Goal: Navigation & Orientation: Find specific page/section

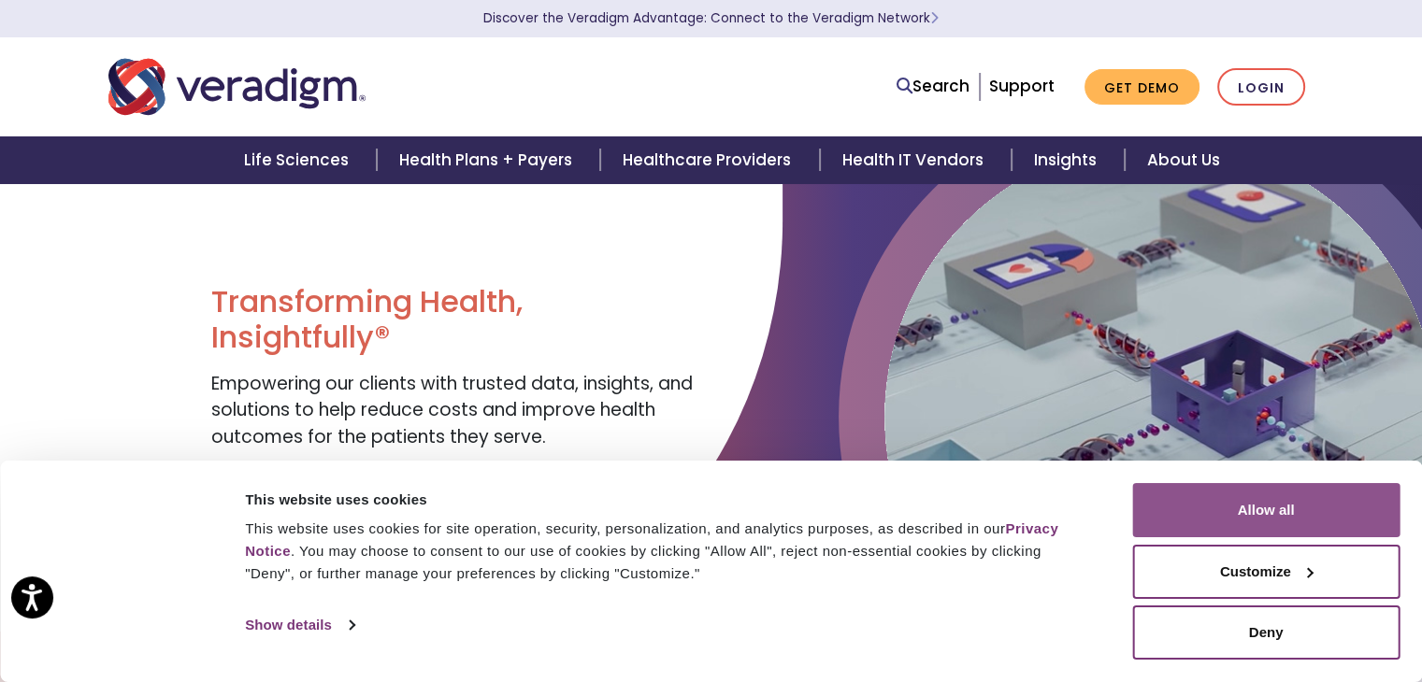
click at [1273, 507] on button "Allow all" at bounding box center [1265, 510] width 267 height 54
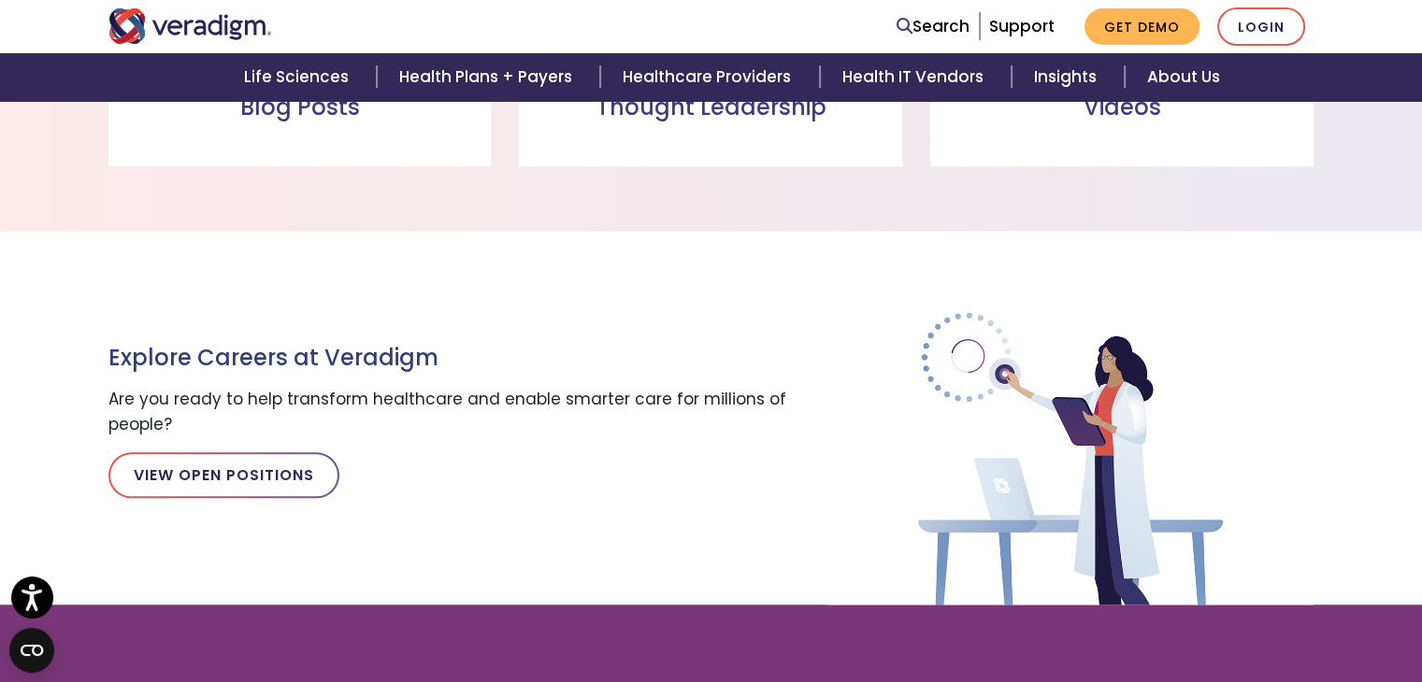
scroll to position [2016, 0]
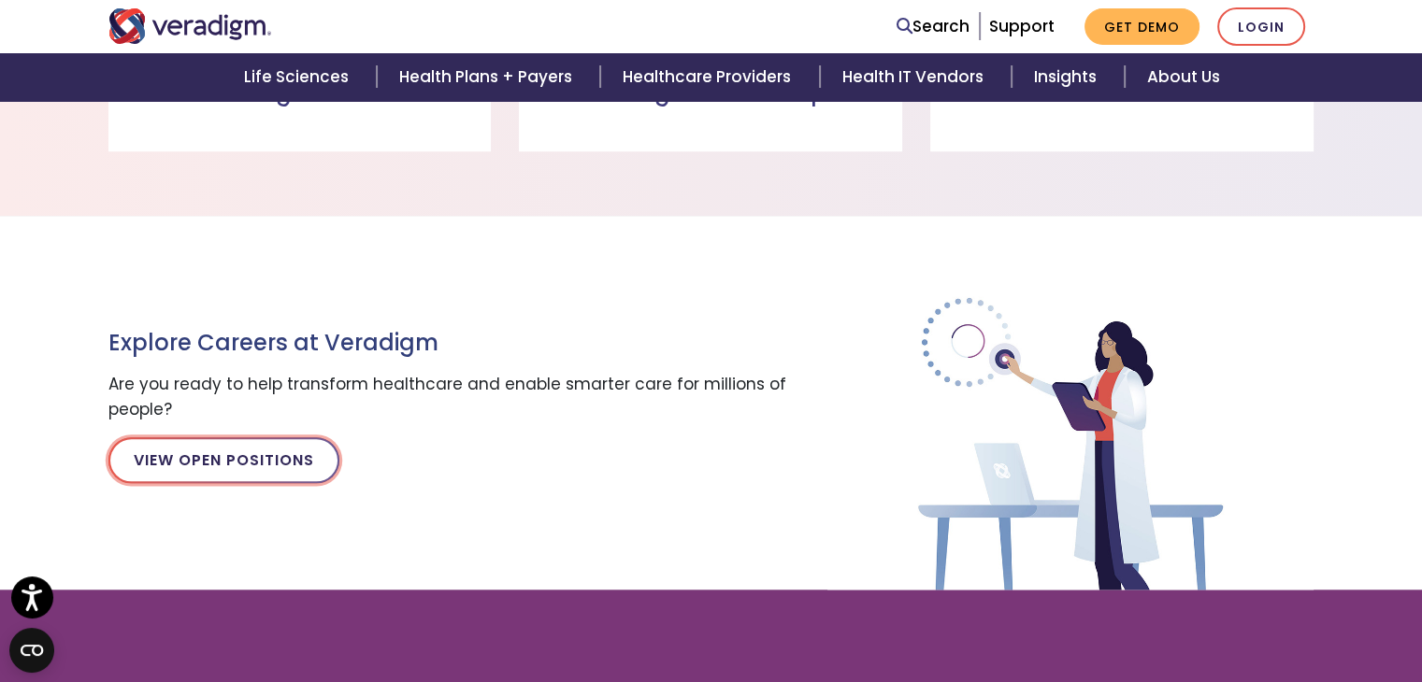
click at [253, 455] on link "View Open Positions" at bounding box center [223, 460] width 231 height 45
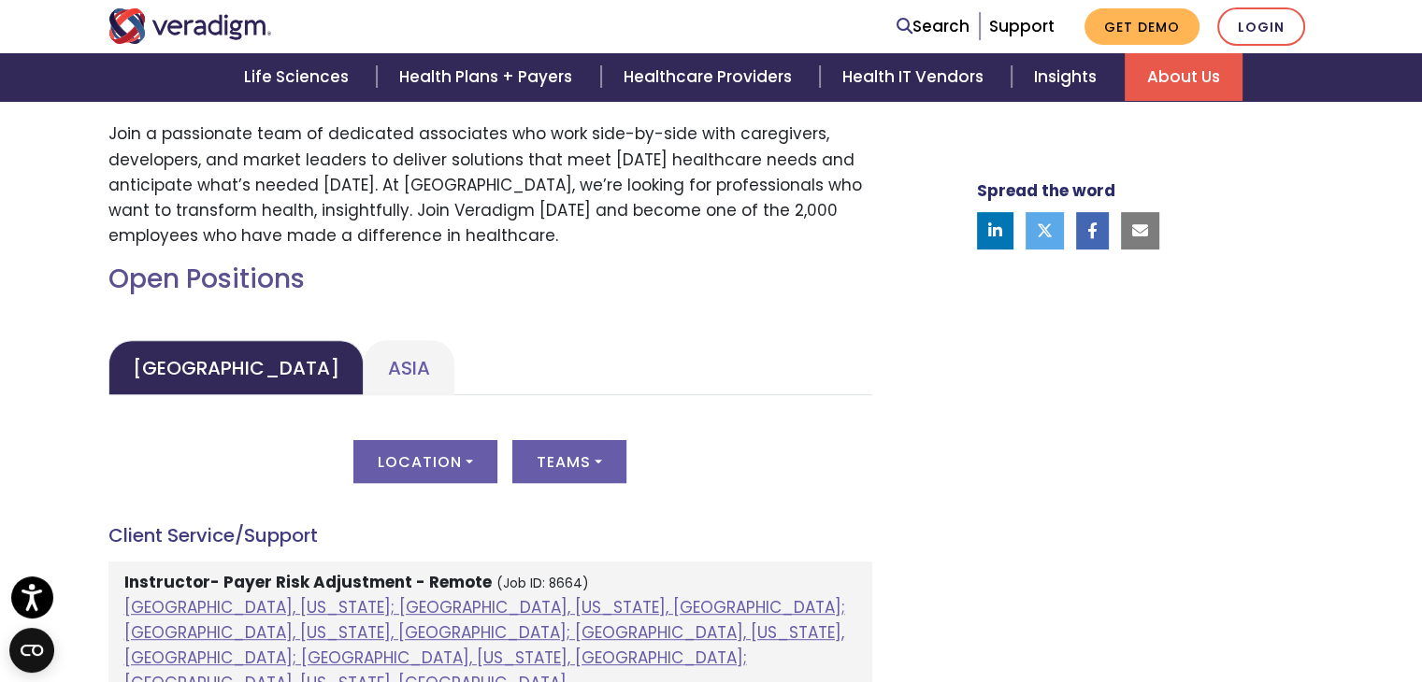
scroll to position [708, 0]
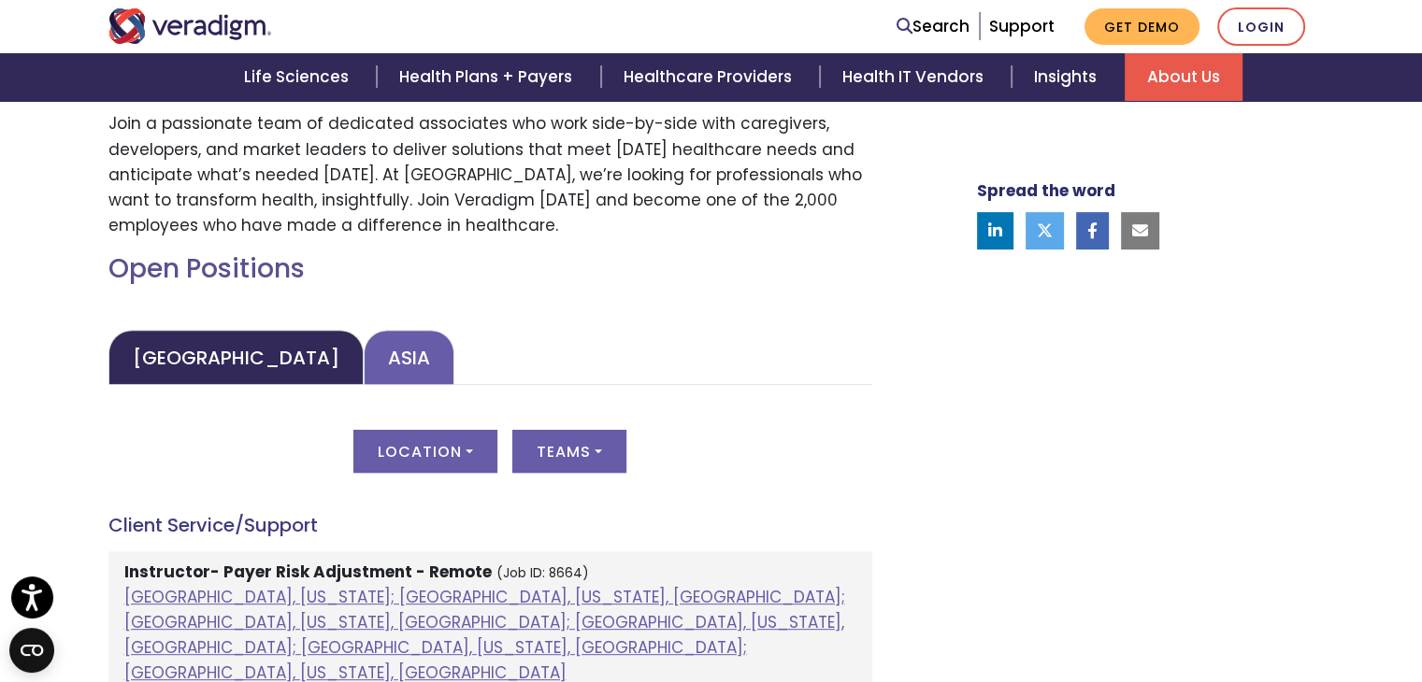
click at [364, 352] on link "Asia" at bounding box center [409, 357] width 91 height 55
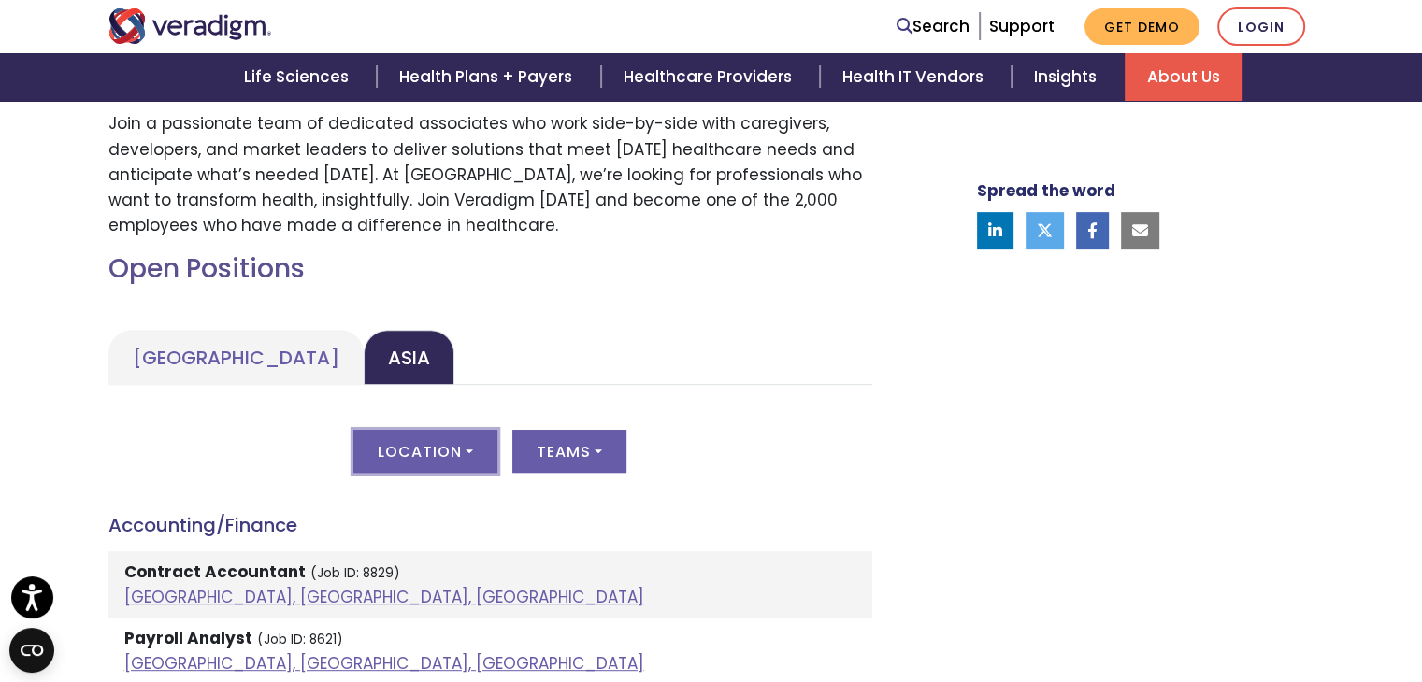
click at [464, 445] on button "Location" at bounding box center [425, 451] width 144 height 43
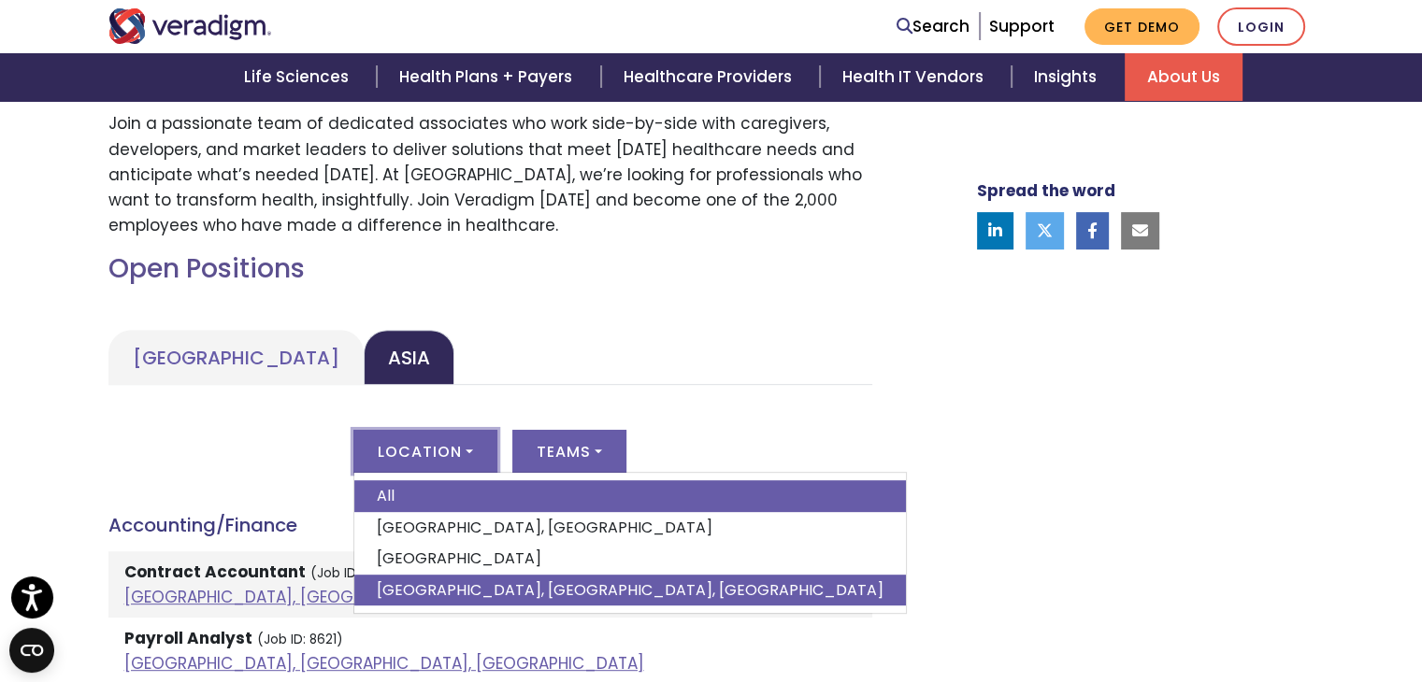
click at [411, 583] on link "Pune, Maharashtra, India" at bounding box center [630, 591] width 552 height 32
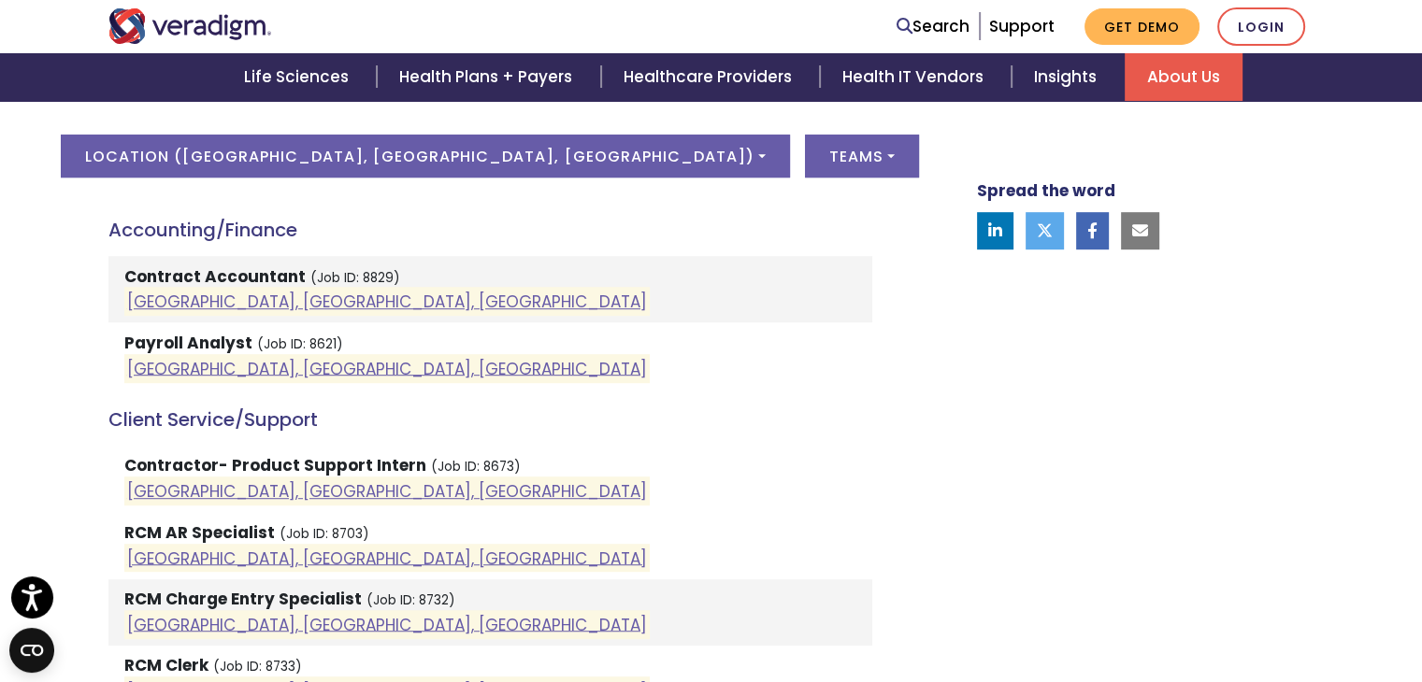
scroll to position [1007, 0]
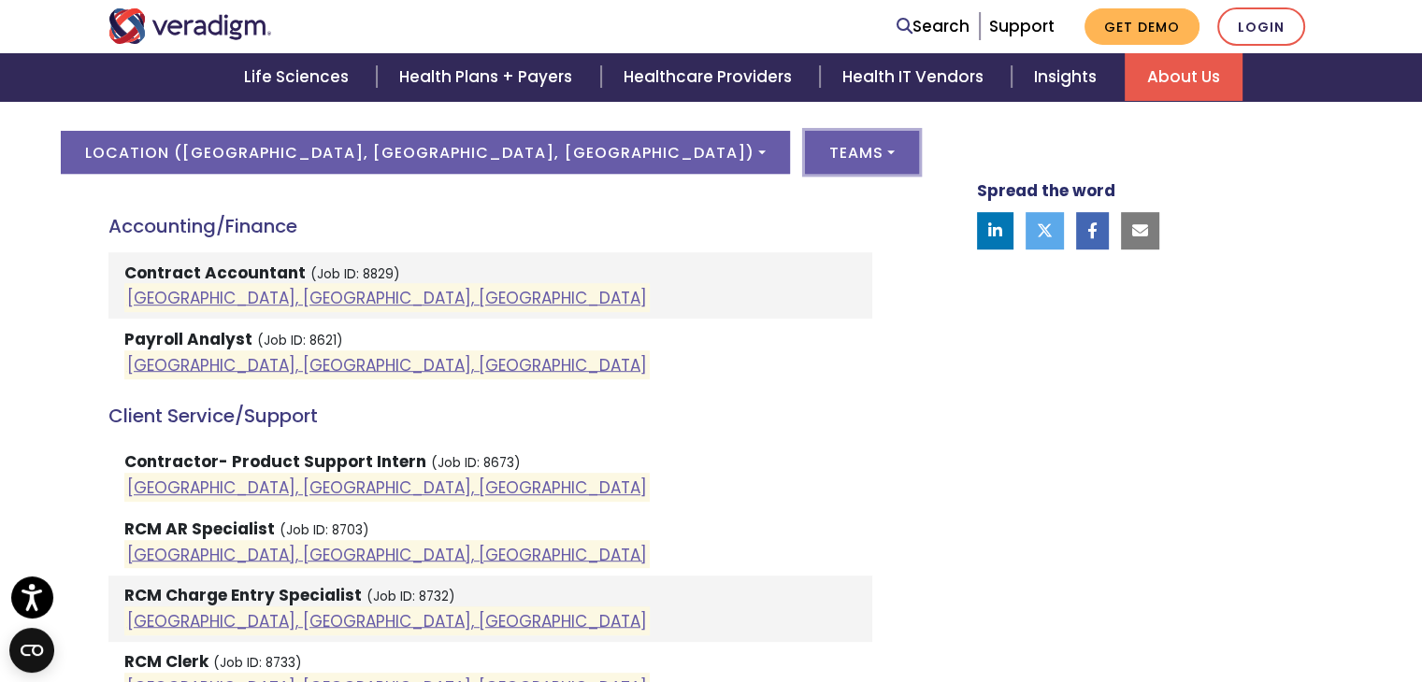
click at [805, 155] on button "Teams" at bounding box center [862, 152] width 114 height 43
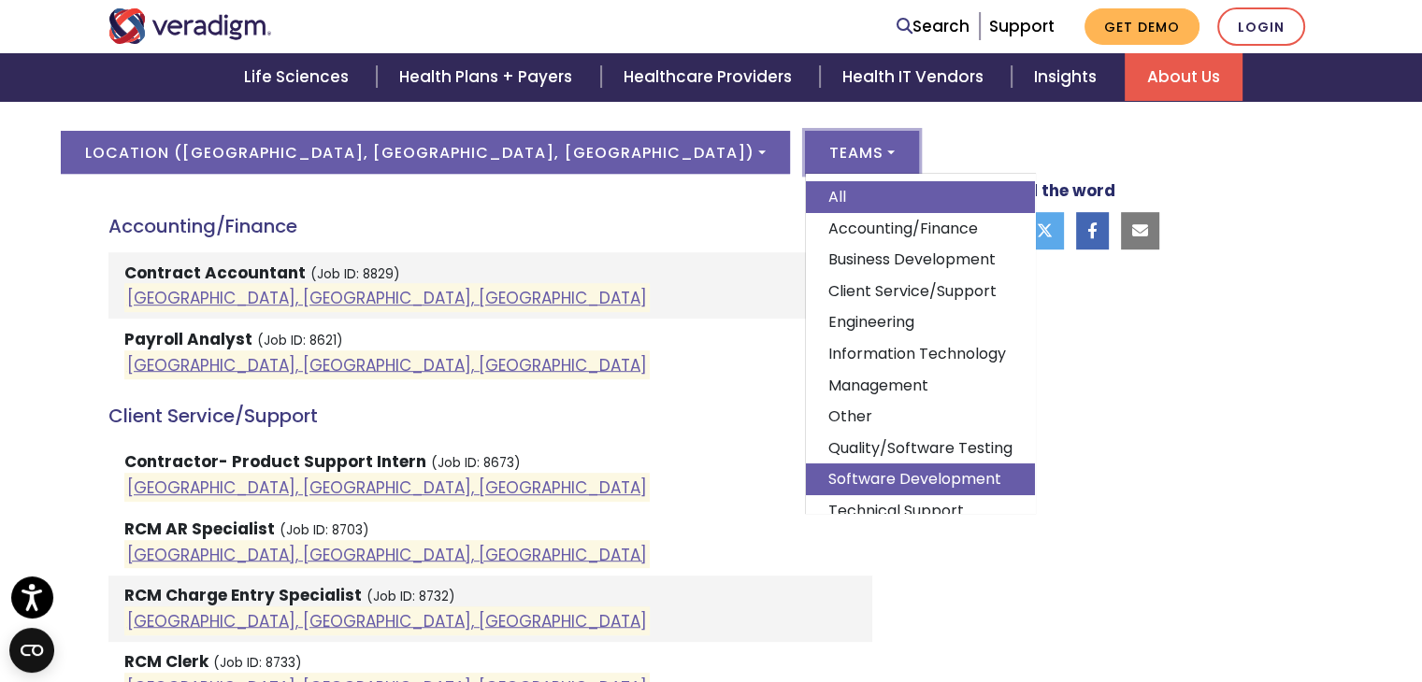
click at [806, 468] on link "Software Development" at bounding box center [920, 480] width 229 height 32
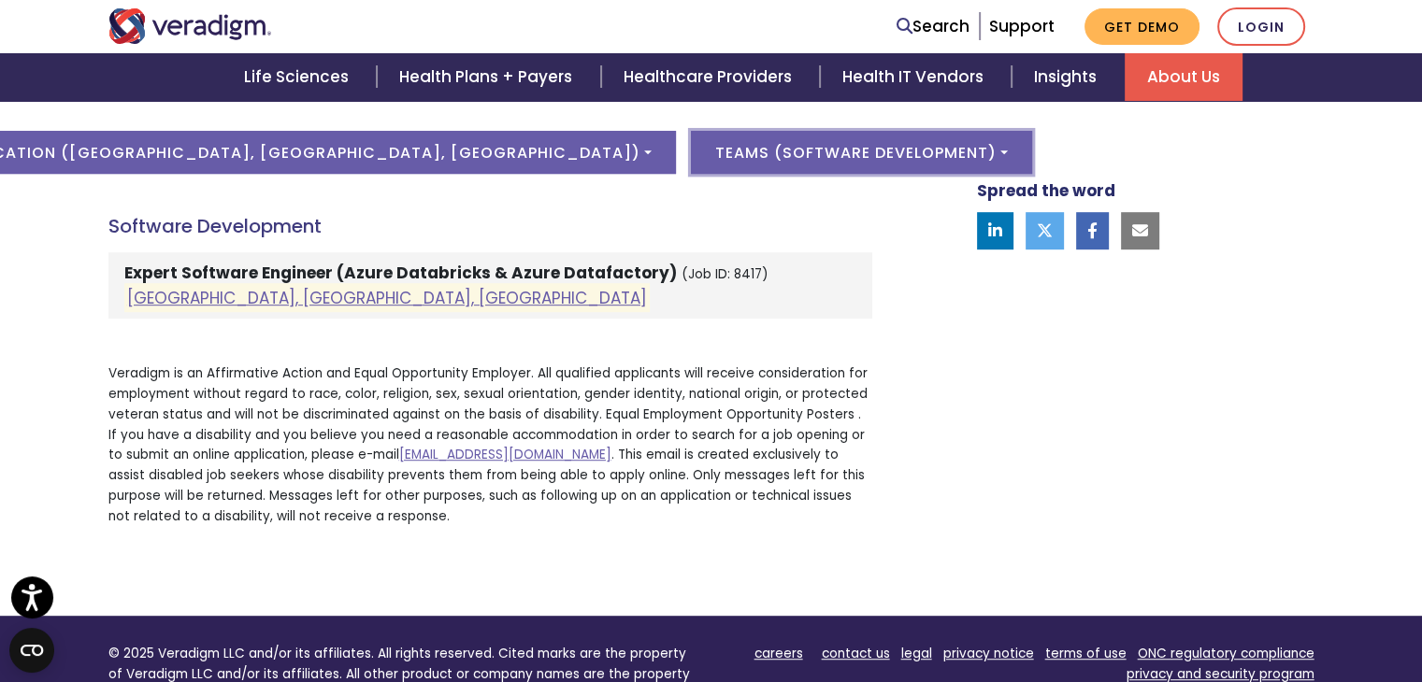
click at [837, 148] on button "Teams ( Software Development )" at bounding box center [861, 152] width 341 height 43
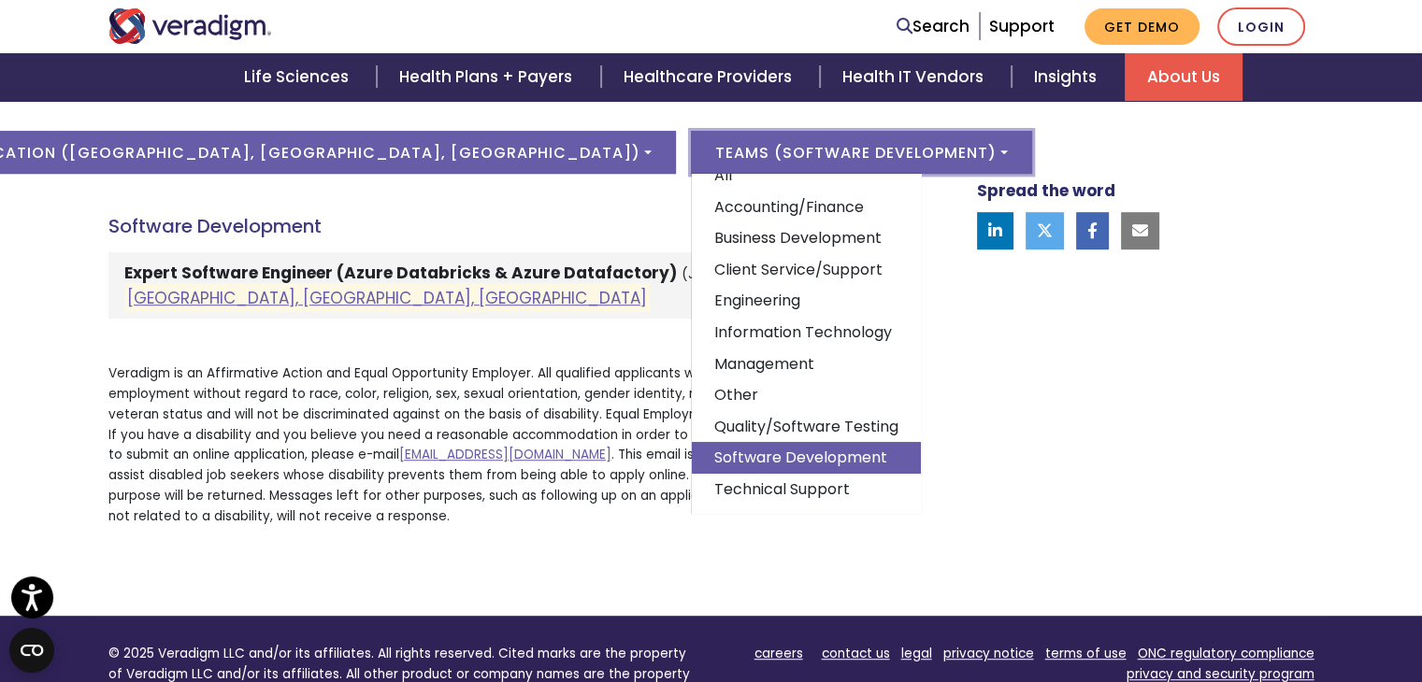
scroll to position [30, 0]
click at [692, 317] on link "Information Technology" at bounding box center [806, 333] width 229 height 32
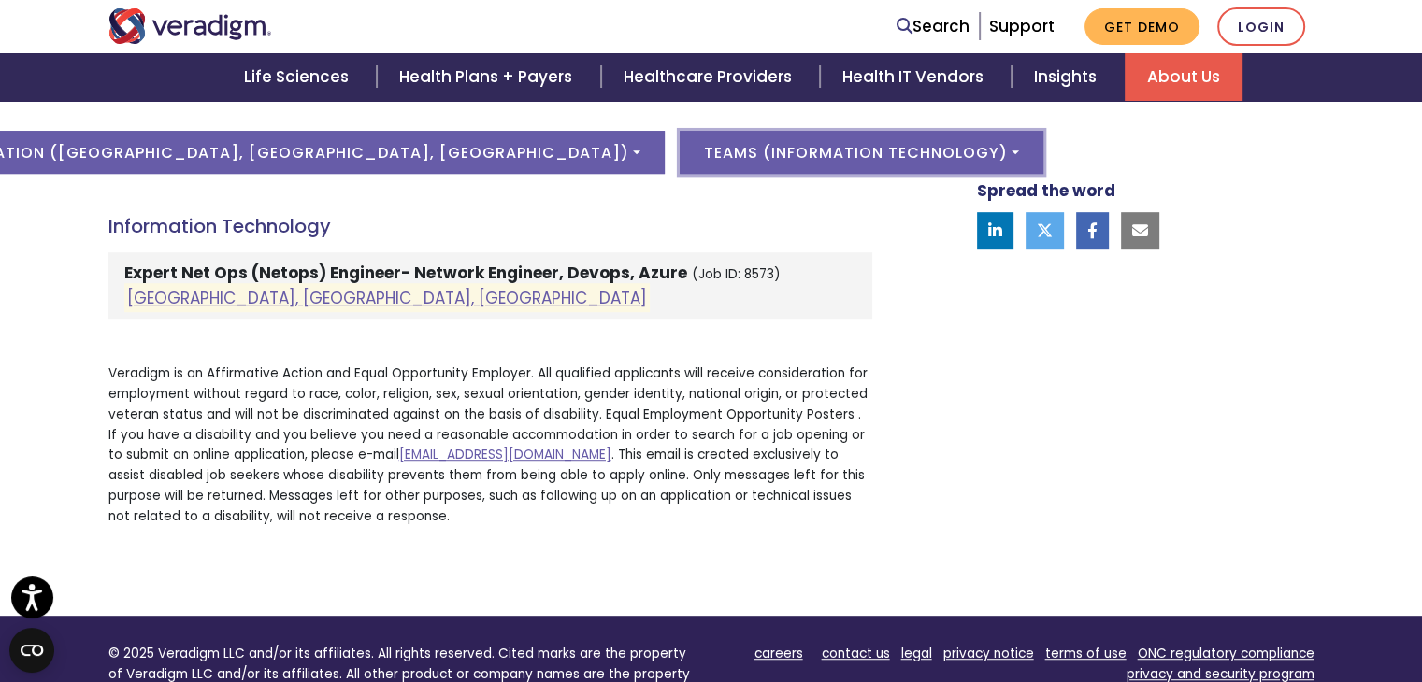
click at [842, 155] on button "Teams ( Information Technology )" at bounding box center [862, 152] width 364 height 43
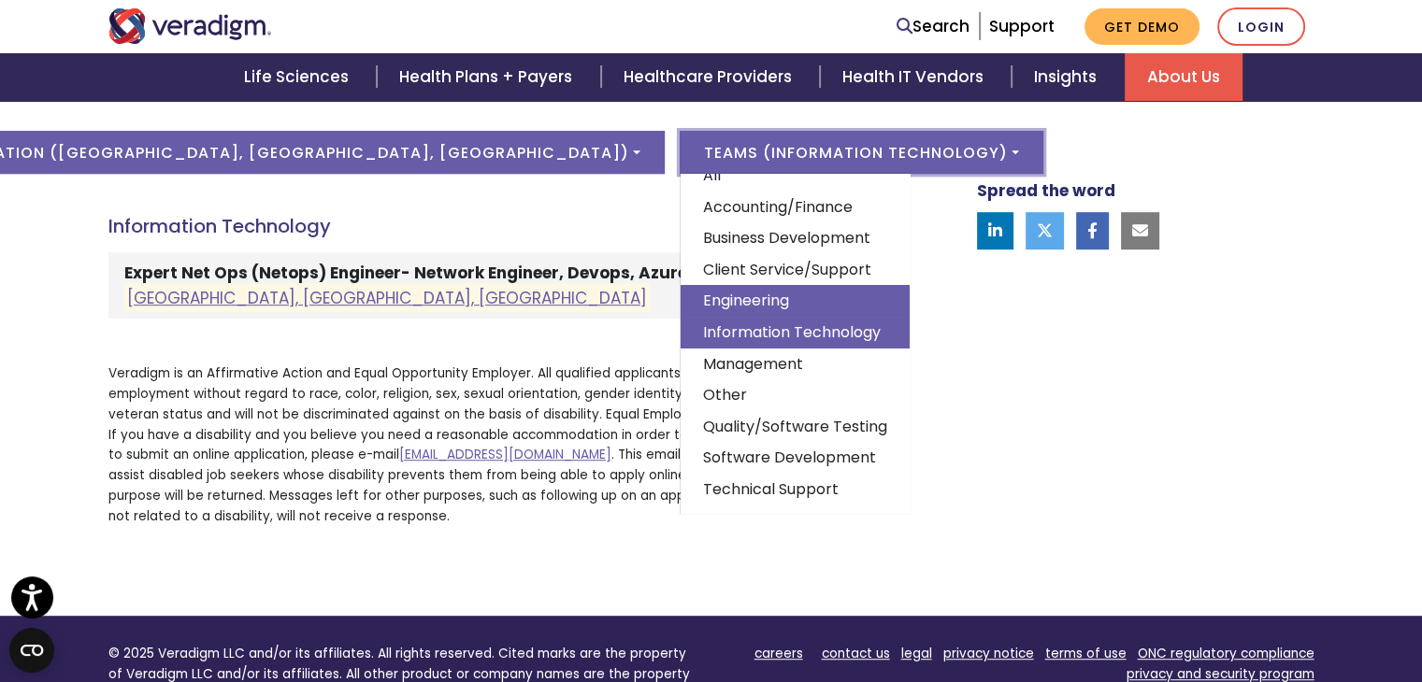
click at [681, 295] on link "Engineering" at bounding box center [795, 301] width 229 height 32
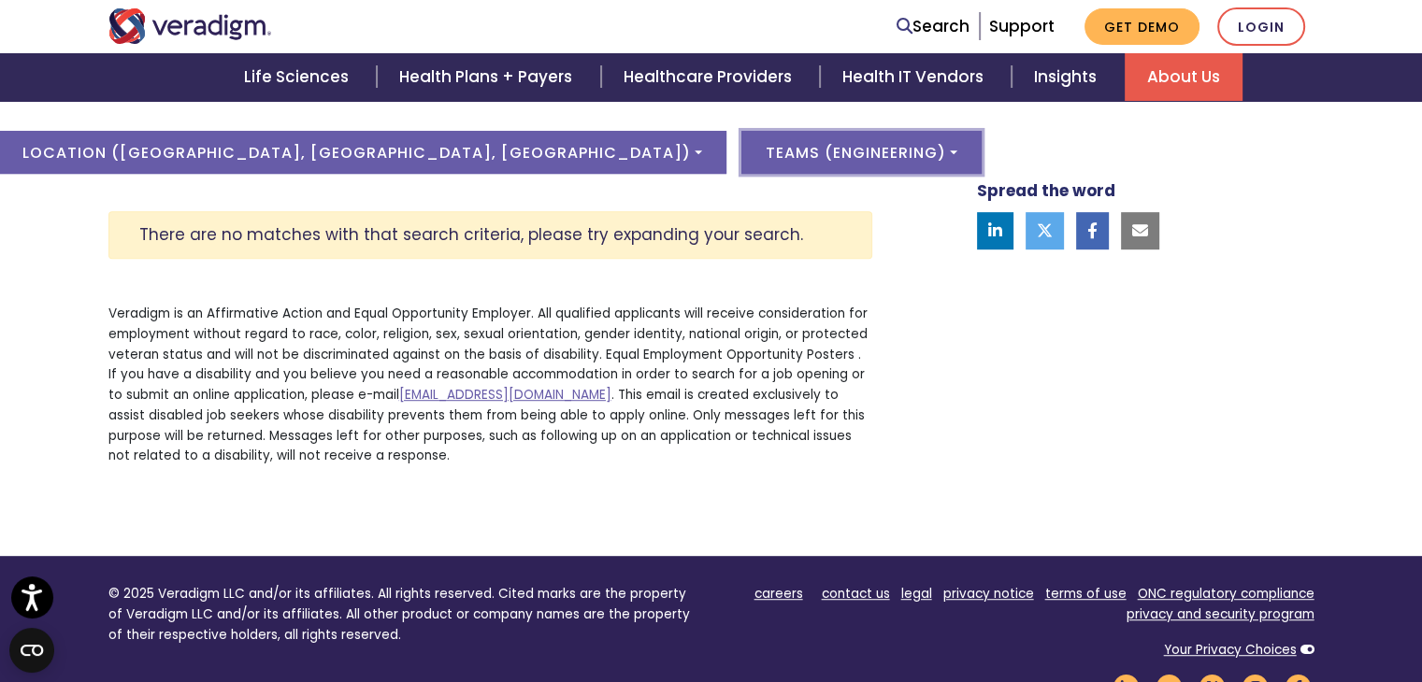
click at [787, 154] on button "Teams ( Engineering )" at bounding box center [861, 152] width 240 height 43
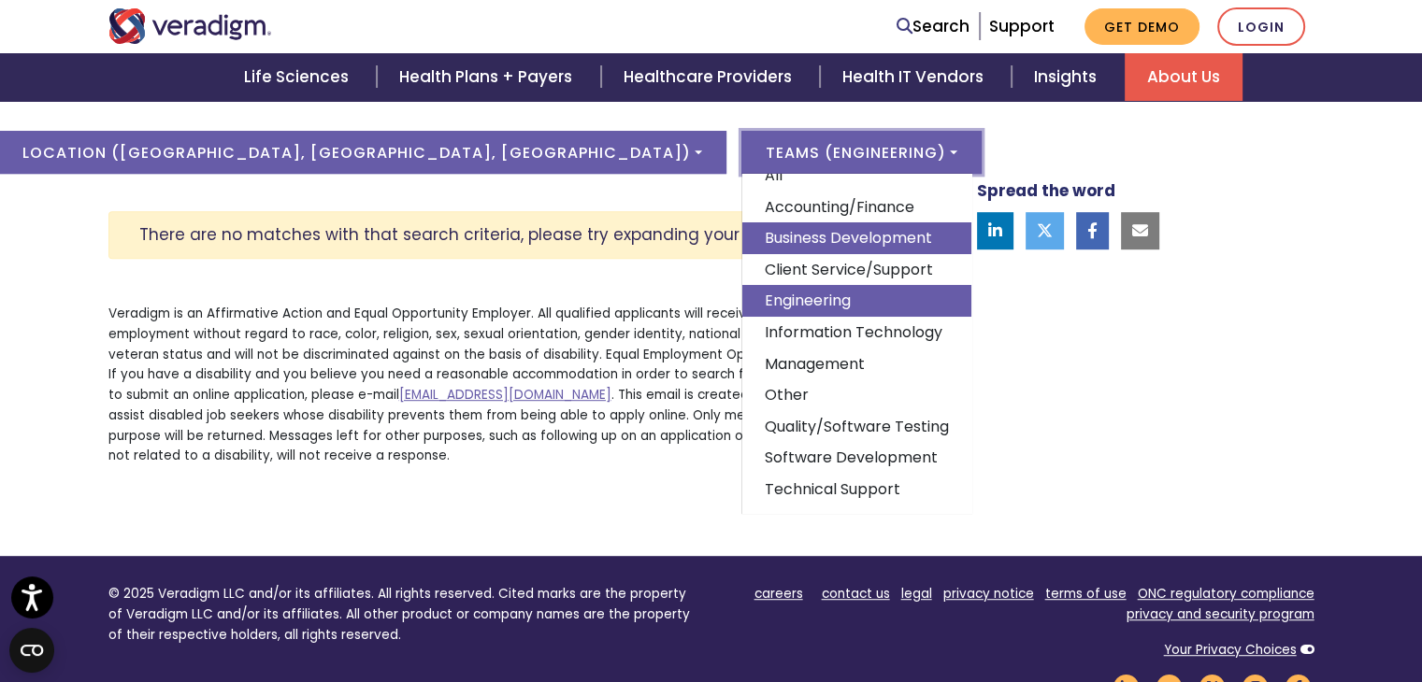
click at [752, 234] on link "Business Development" at bounding box center [856, 239] width 229 height 32
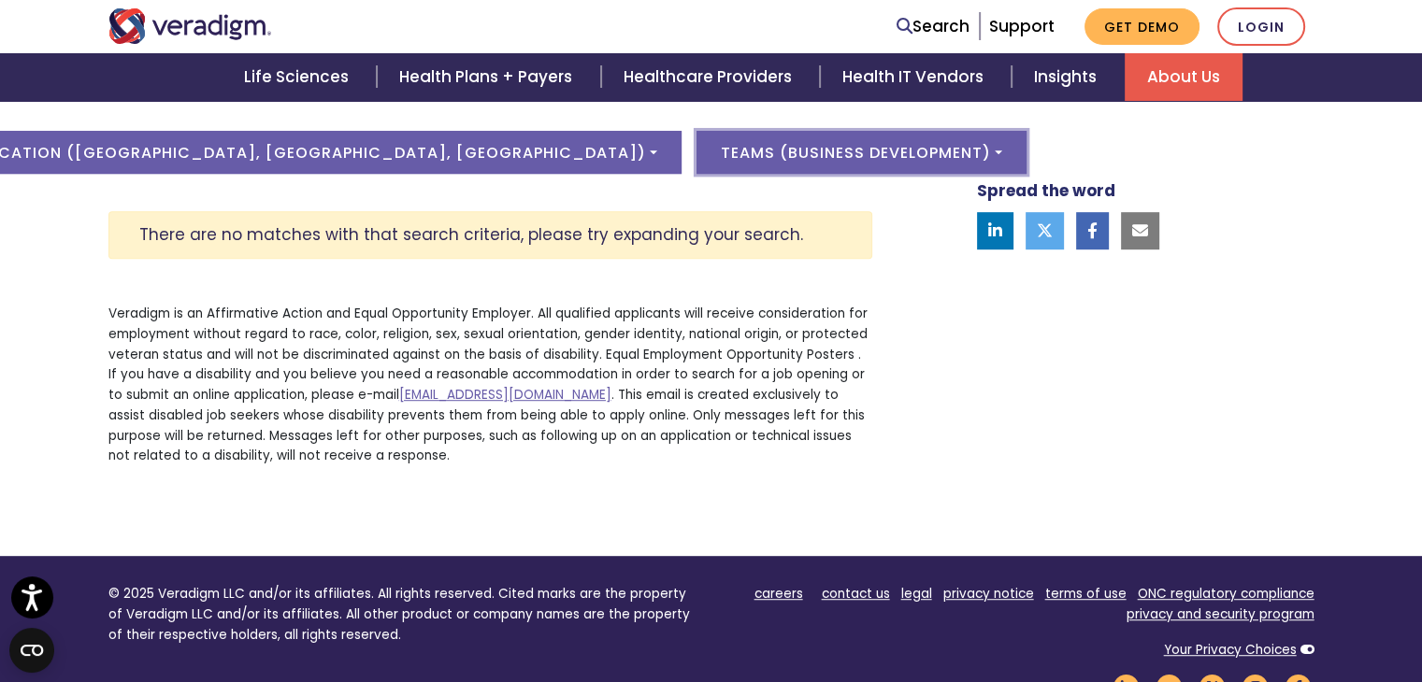
click at [829, 152] on button "Teams ( Business Development )" at bounding box center [861, 152] width 330 height 43
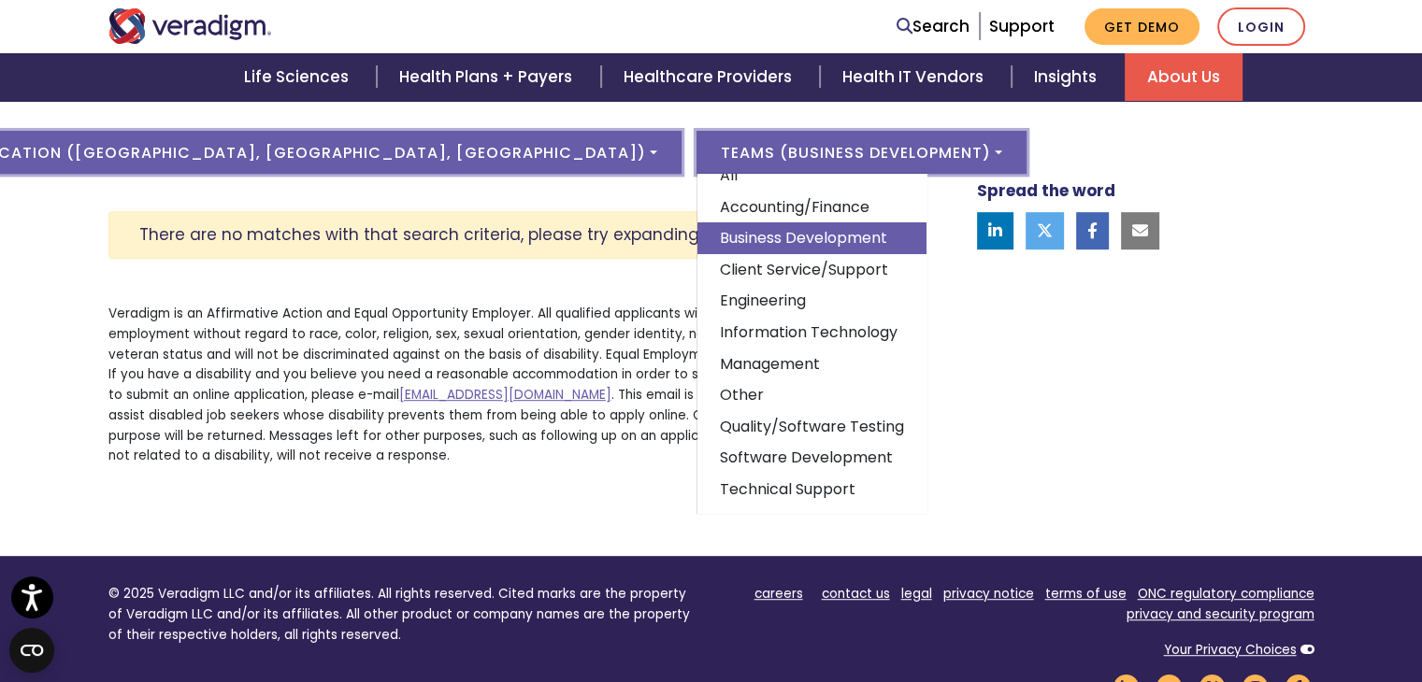
click at [481, 151] on button "Location ( Pune, Maharashtra, India )" at bounding box center [317, 152] width 728 height 43
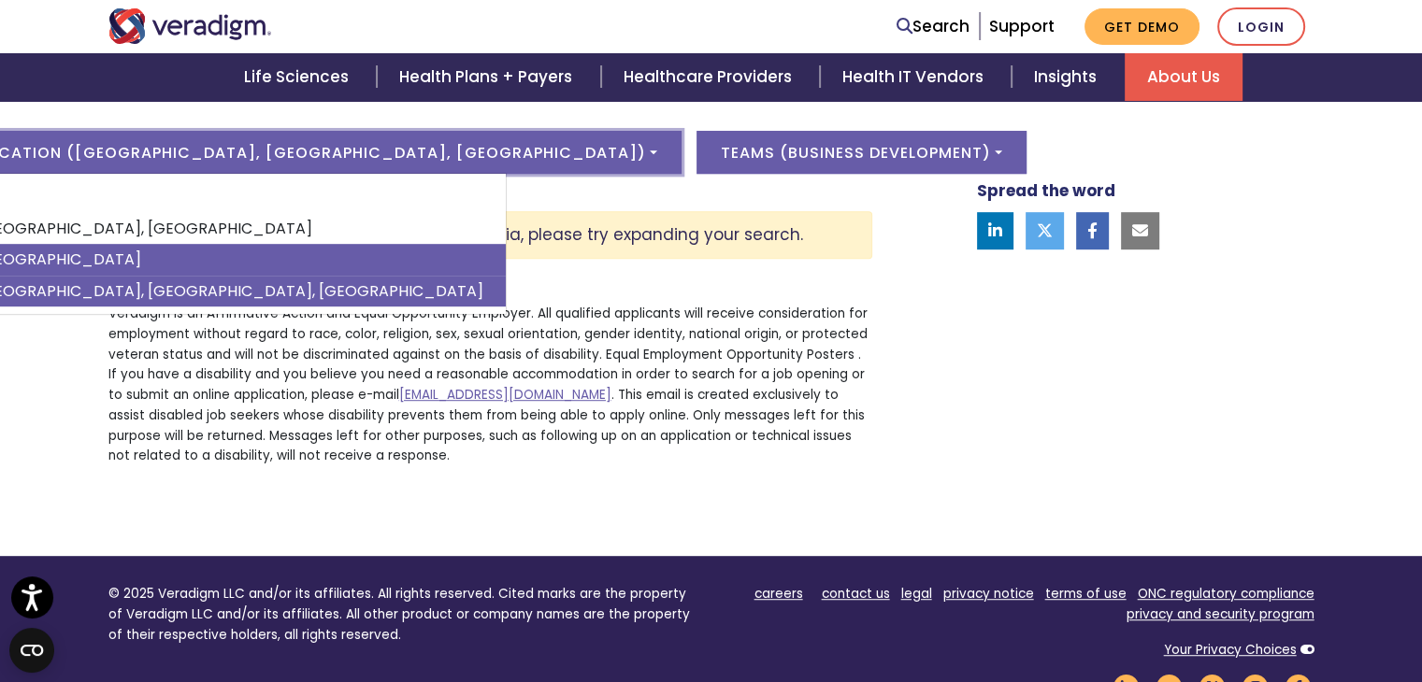
click at [314, 259] on link "India" at bounding box center [230, 260] width 552 height 32
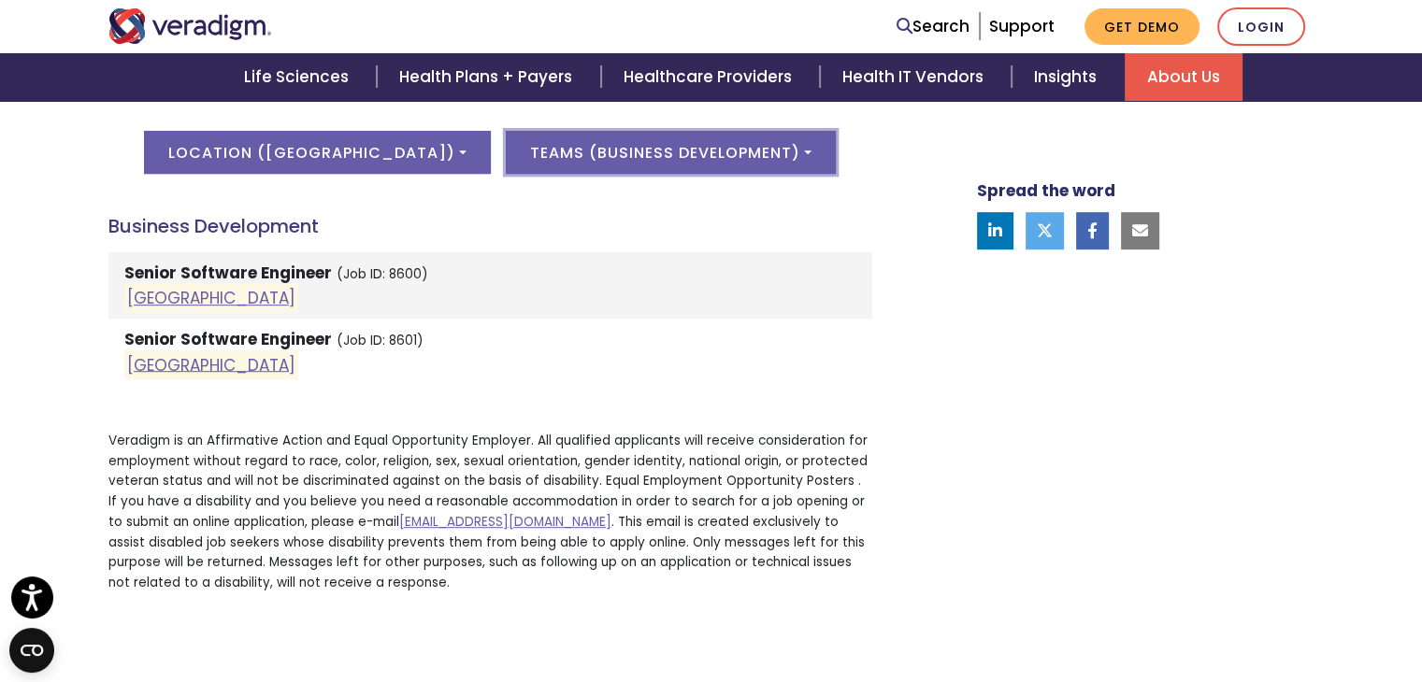
click at [740, 151] on button "Teams ( Business Development )" at bounding box center [671, 152] width 330 height 43
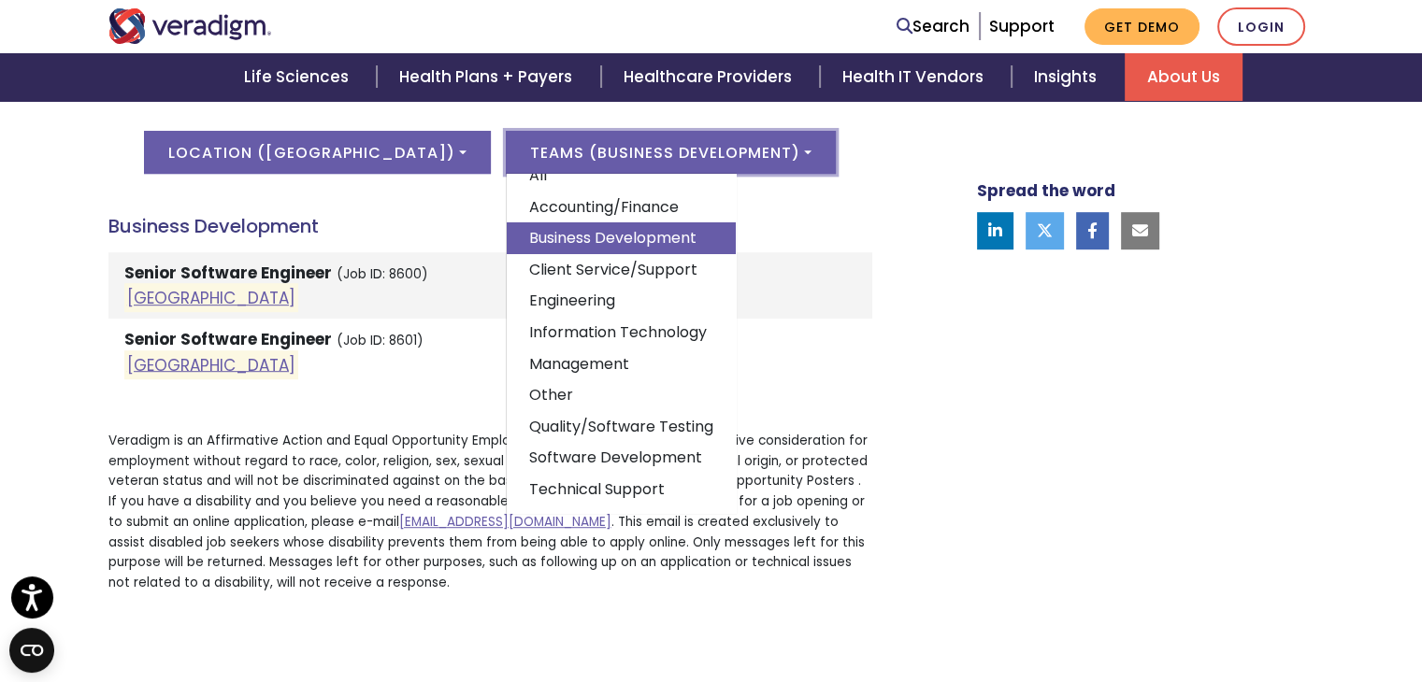
click at [297, 298] on li "Senior Software Engineer (Job ID: 8600) India" at bounding box center [490, 285] width 764 height 66
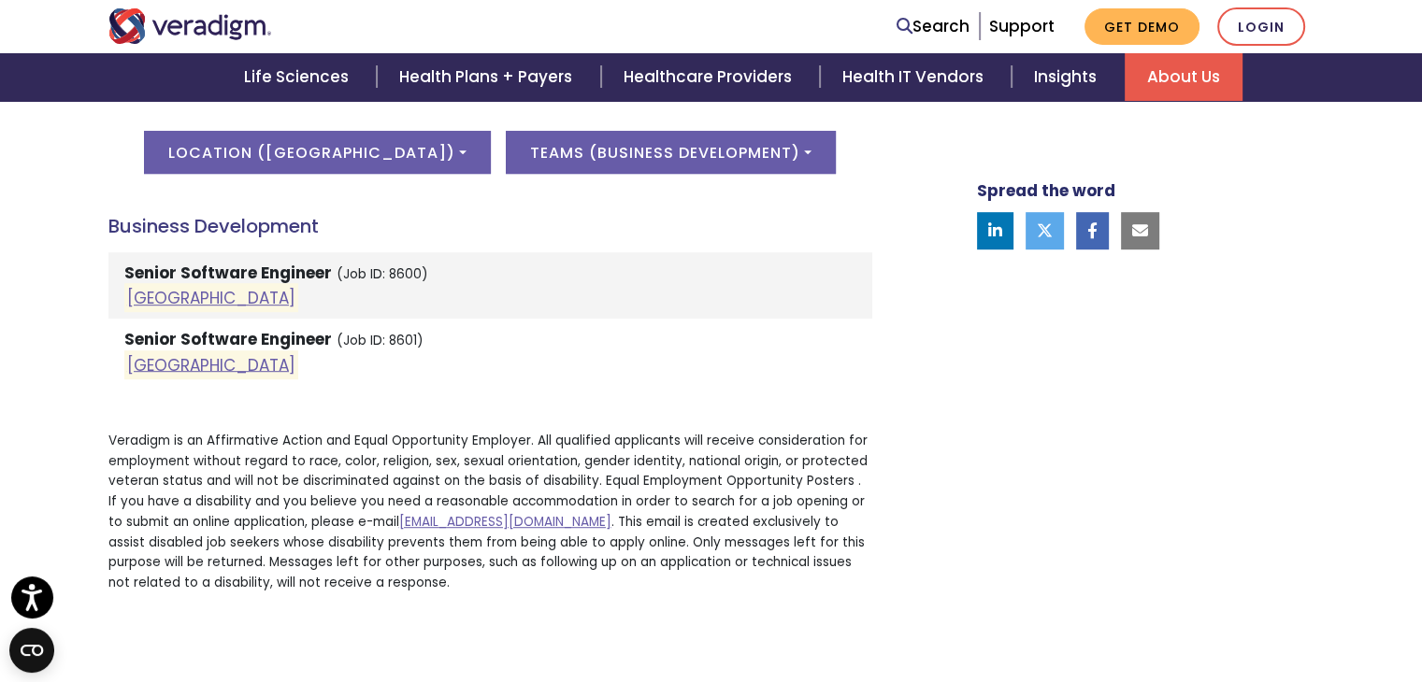
click at [159, 274] on strong "Senior Software Engineer" at bounding box center [228, 273] width 208 height 22
click at [740, 153] on button "Teams ( Business Development )" at bounding box center [671, 152] width 330 height 43
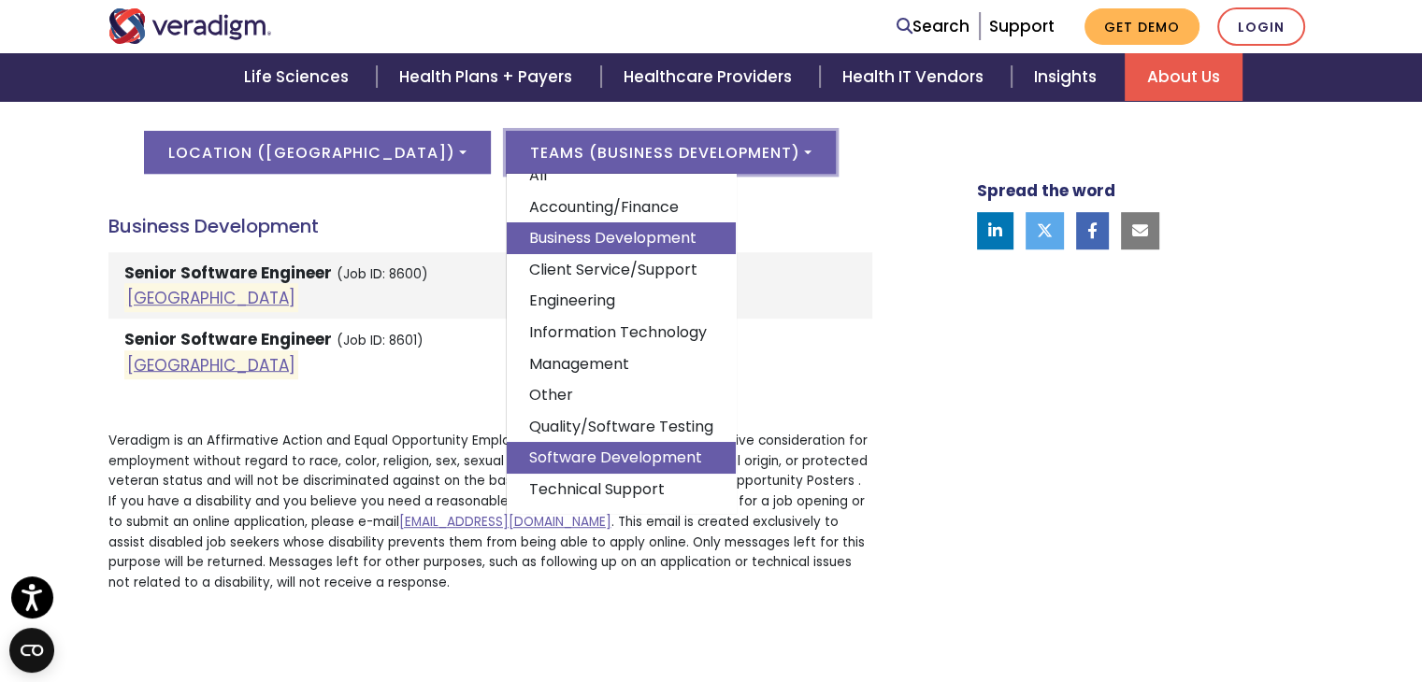
click at [611, 443] on link "Software Development" at bounding box center [621, 458] width 229 height 32
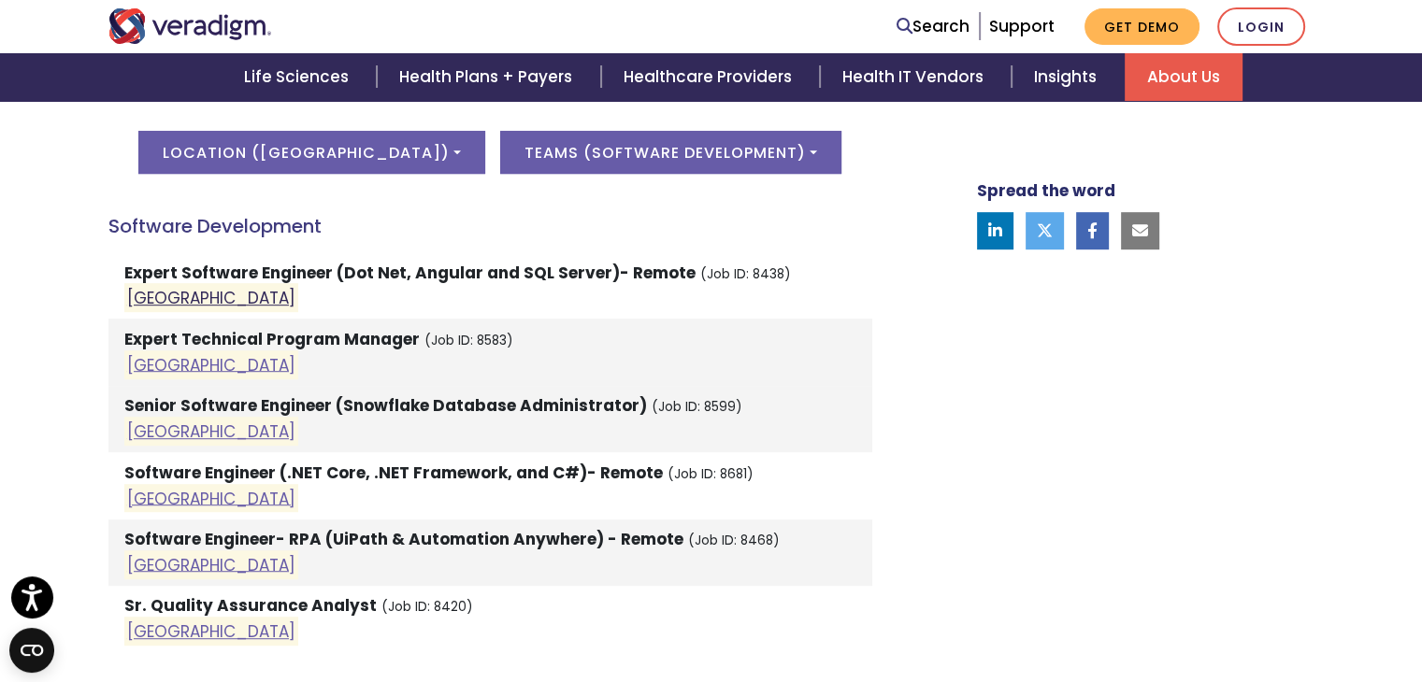
click at [154, 303] on link "India" at bounding box center [211, 298] width 168 height 22
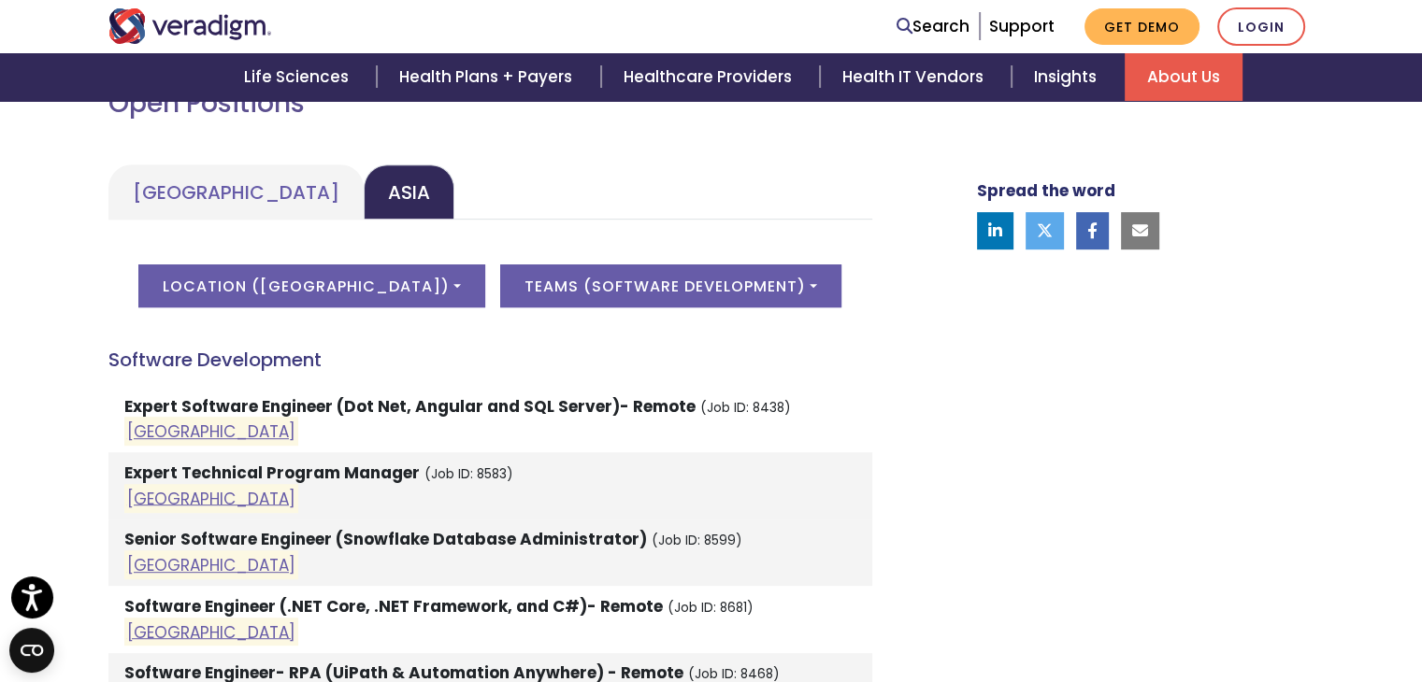
scroll to position [883, 0]
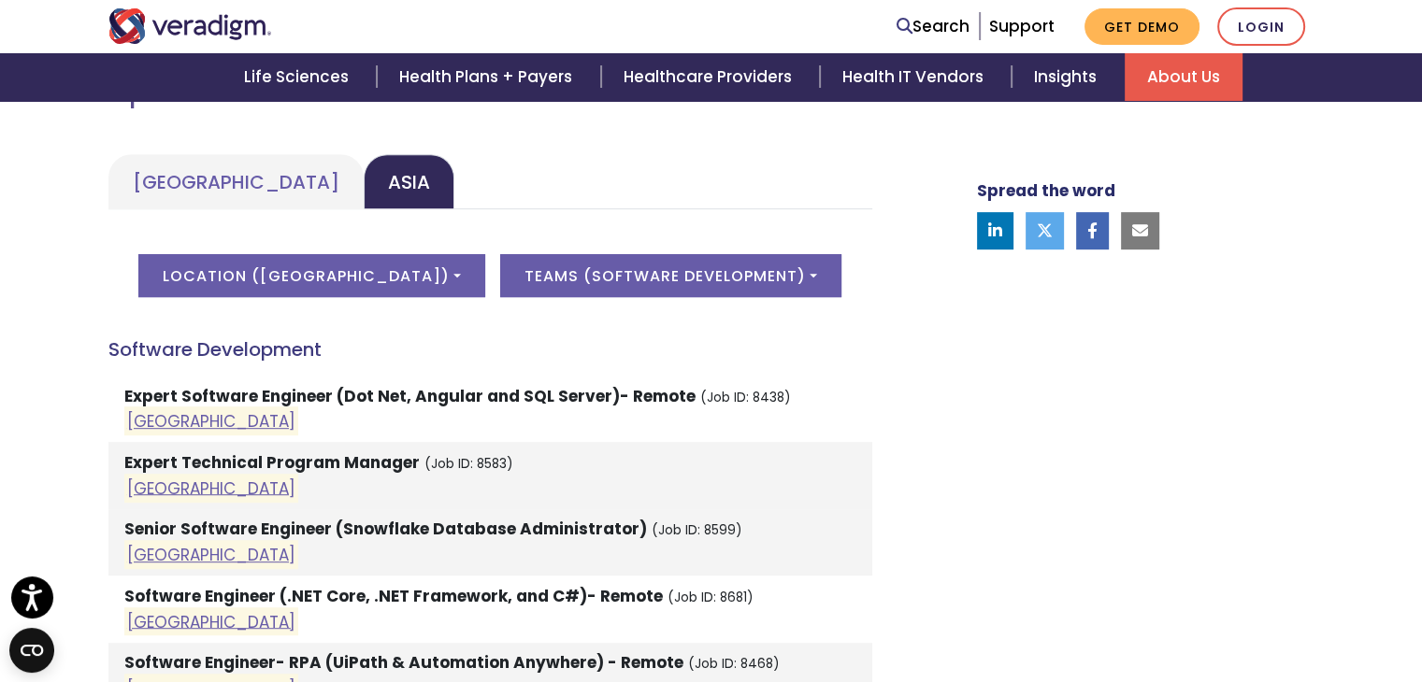
click at [774, 393] on li "Expert Software Engineer (Dot Net, Angular and SQL Server)- Remote (Job ID: 843…" at bounding box center [490, 409] width 764 height 66
click at [153, 490] on link "India" at bounding box center [211, 488] width 168 height 22
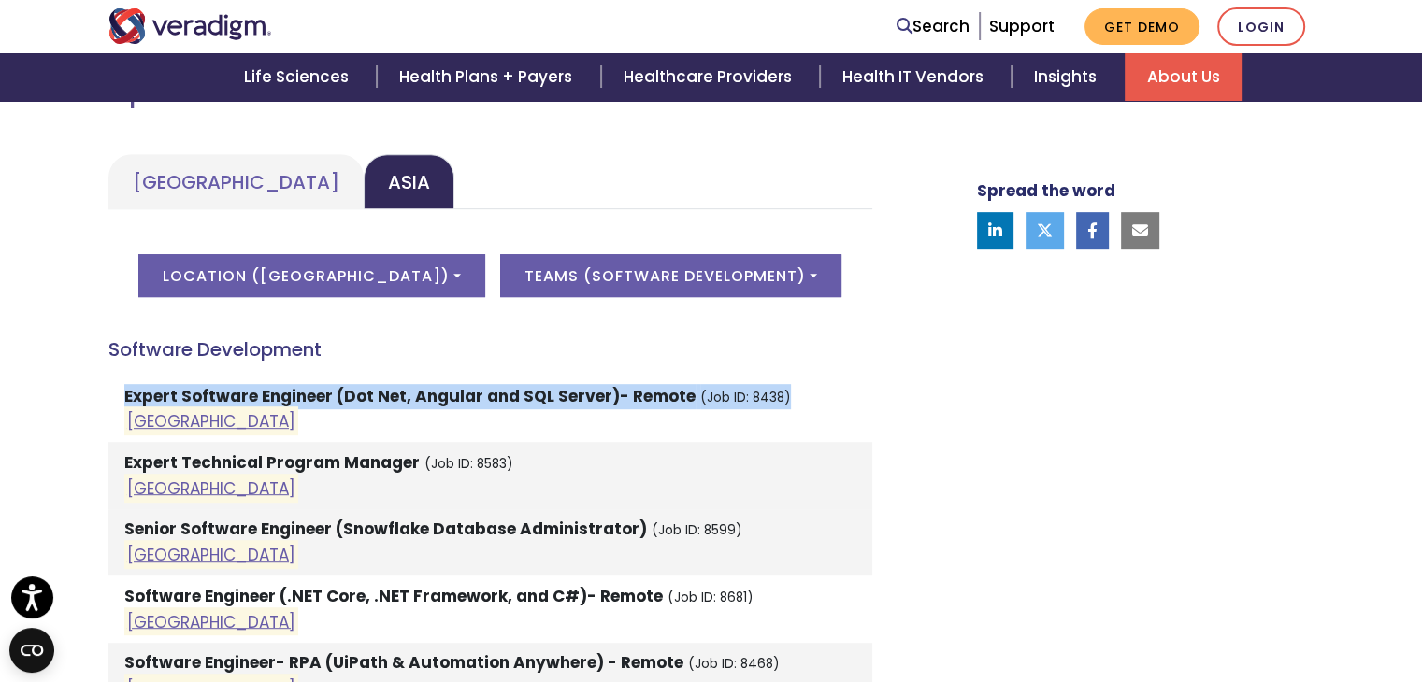
drag, startPoint x: 783, startPoint y: 389, endPoint x: 127, endPoint y: 394, distance: 656.3
click at [127, 394] on li "Expert Software Engineer (Dot Net, Angular and SQL Server)- Remote (Job ID: 843…" at bounding box center [490, 409] width 764 height 66
copy li "Expert Software Engineer (Dot Net, Angular and SQL Server)- Remote (Job ID: 843…"
